Goal: Complete application form: Complete application form

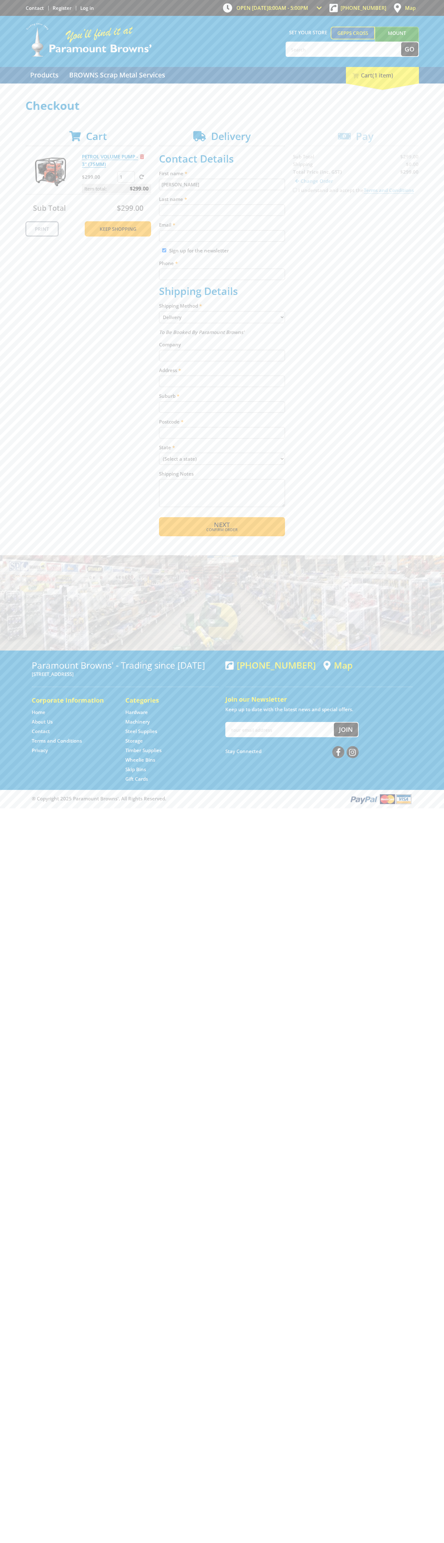
type input "[PERSON_NAME]"
type input "[EMAIL_ADDRESS][DOMAIN_NAME]"
type input "0293744000"
type input "[PERSON_NAME]"
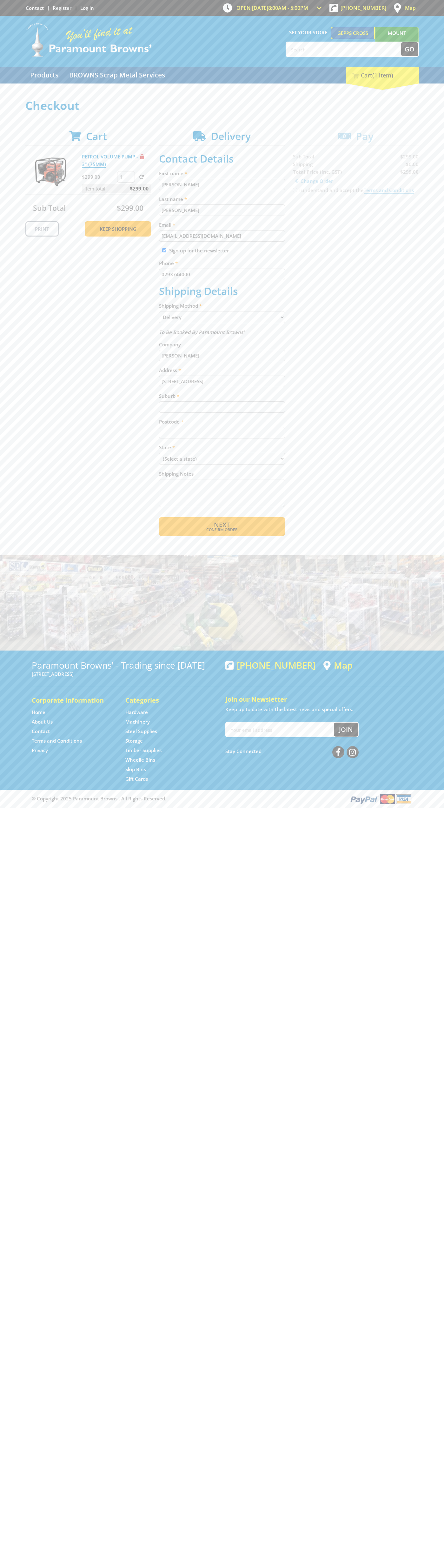
type input "[STREET_ADDRESS]"
type input "gepps cross"
type input "5094"
select select "SA"
select select "Pickup"
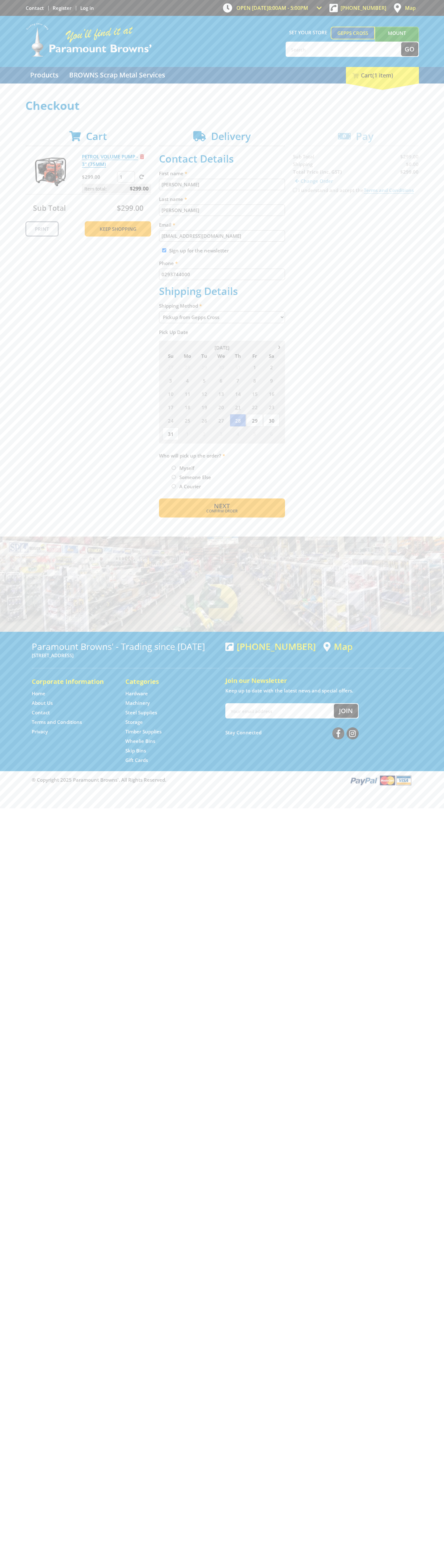
click at [222, 506] on span "Next" at bounding box center [222, 506] width 16 height 9
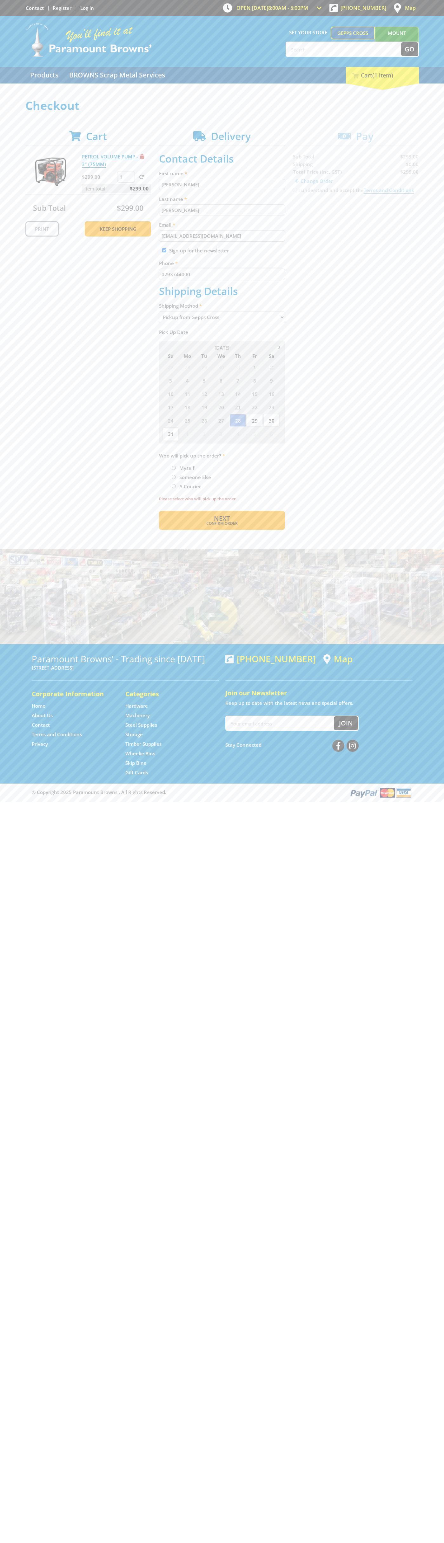
type input "[PERSON_NAME]"
click at [222, 518] on span "Next" at bounding box center [222, 518] width 16 height 9
